Goal: Entertainment & Leisure: Consume media (video, audio)

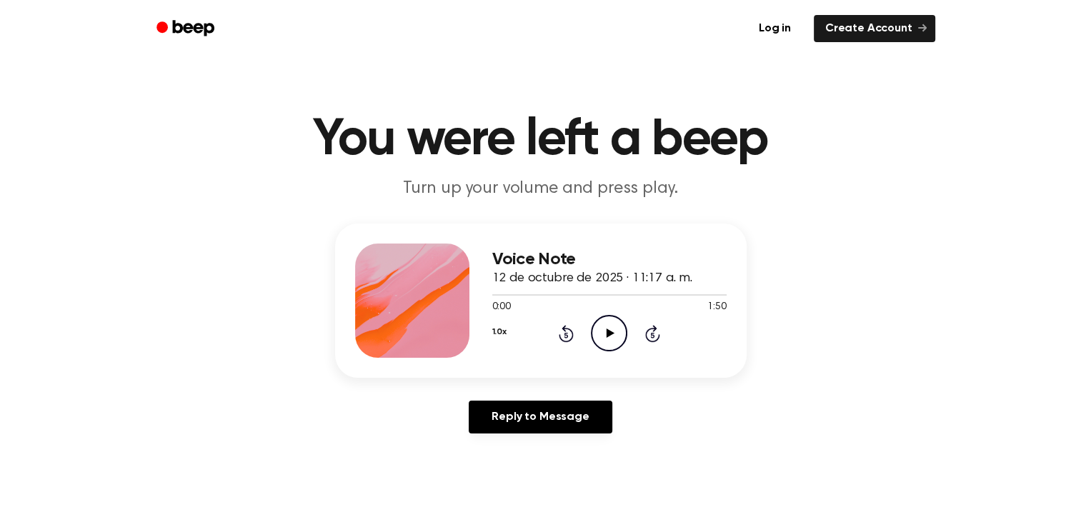
click at [603, 341] on icon "Play Audio" at bounding box center [609, 333] width 36 height 36
click at [603, 341] on icon "Pause Audio" at bounding box center [609, 333] width 36 height 36
click at [513, 298] on div at bounding box center [609, 294] width 234 height 11
drag, startPoint x: 513, startPoint y: 298, endPoint x: 489, endPoint y: 296, distance: 24.3
click at [489, 296] on div "Voice Note 12 de octubre de 2025 · 11:17 a. m. 0:10 1:50 Your browser does not …" at bounding box center [540, 301] width 411 height 154
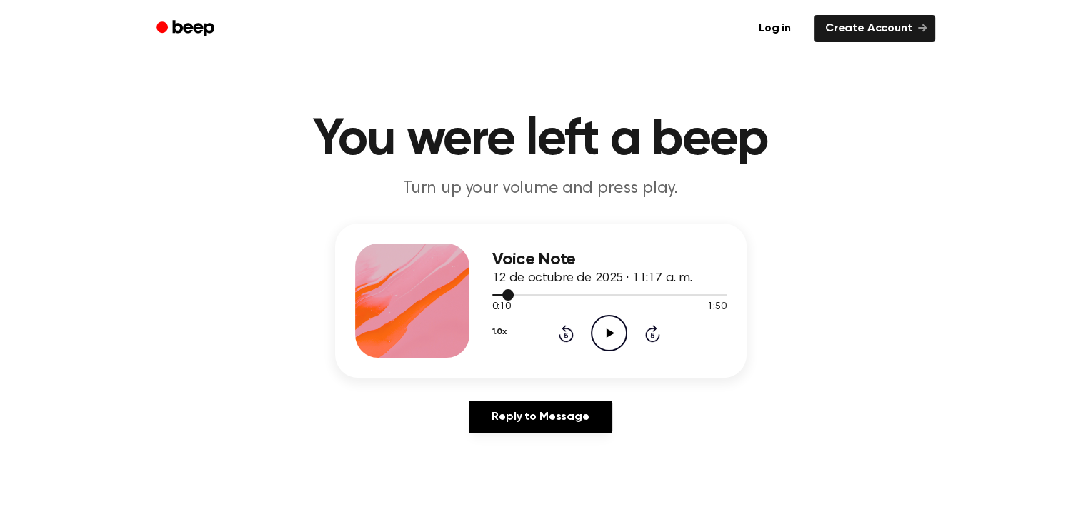
click at [511, 294] on span at bounding box center [507, 294] width 11 height 11
drag, startPoint x: 511, startPoint y: 294, endPoint x: 502, endPoint y: 293, distance: 9.4
click at [502, 293] on div at bounding box center [609, 294] width 234 height 11
click at [498, 294] on div at bounding box center [609, 294] width 234 height 11
click at [603, 335] on icon "Play Audio" at bounding box center [609, 333] width 36 height 36
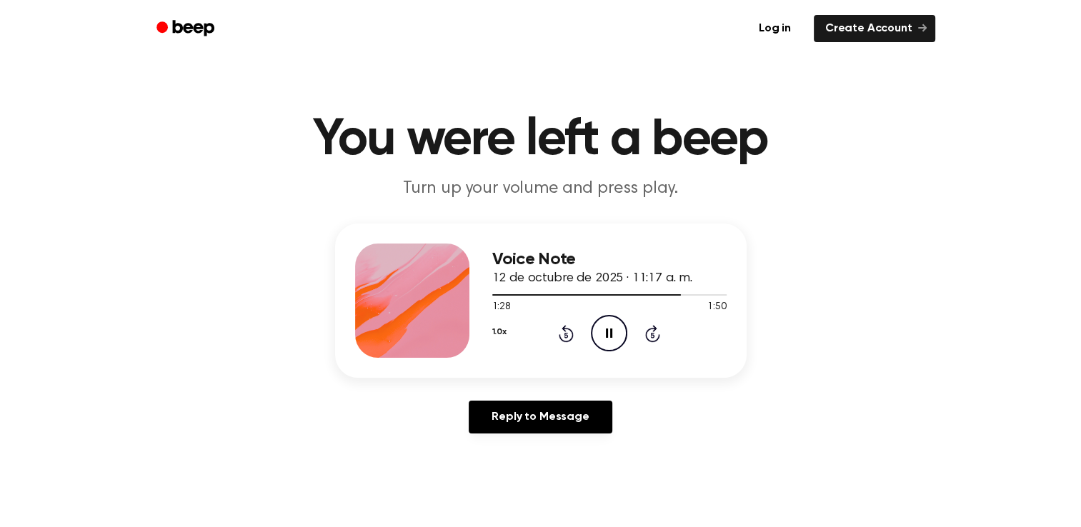
click at [603, 327] on icon "Pause Audio" at bounding box center [609, 333] width 36 height 36
